Goal: Transaction & Acquisition: Obtain resource

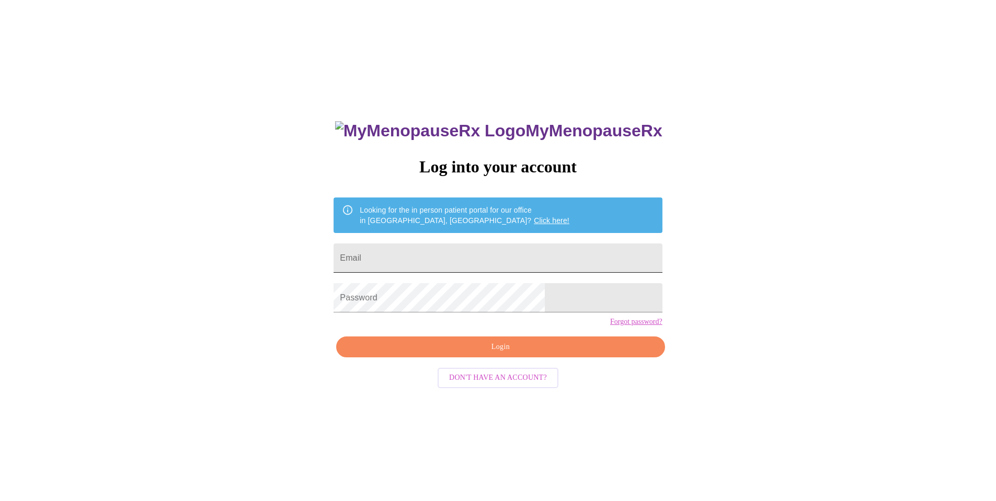
click at [500, 248] on input "Email" at bounding box center [498, 258] width 328 height 29
type input "[EMAIL_ADDRESS][DOMAIN_NAME]"
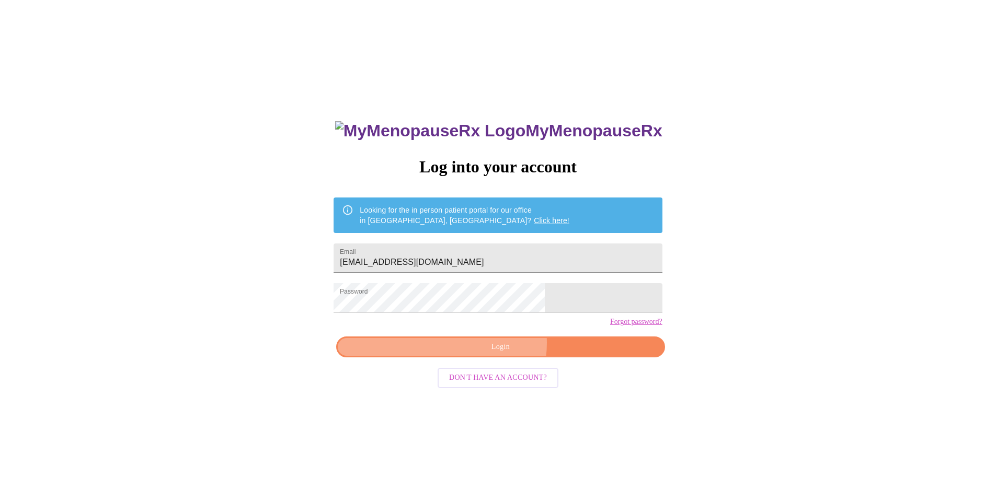
click at [499, 354] on span "Login" at bounding box center [500, 347] width 304 height 13
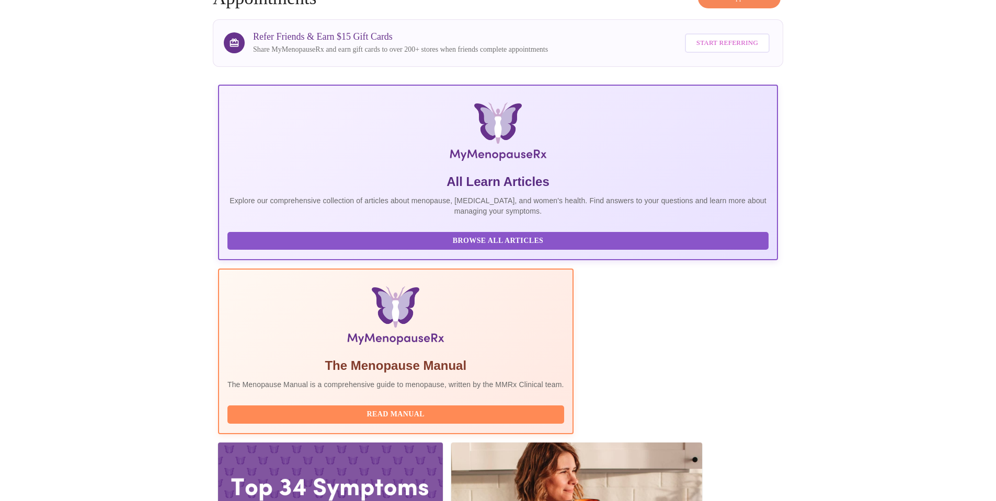
scroll to position [71, 0]
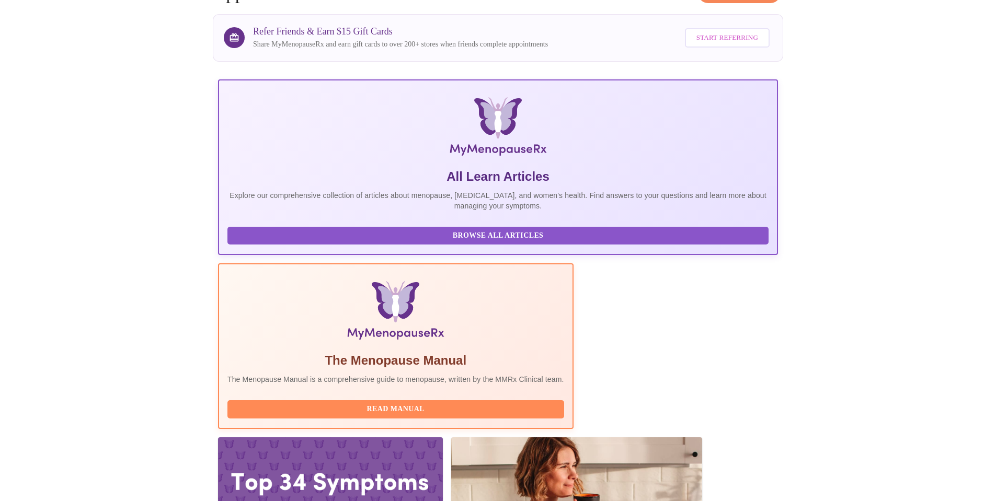
drag, startPoint x: 397, startPoint y: 358, endPoint x: 291, endPoint y: 359, distance: 106.6
copy h3 "[PERSON_NAME], WHNP-BC"
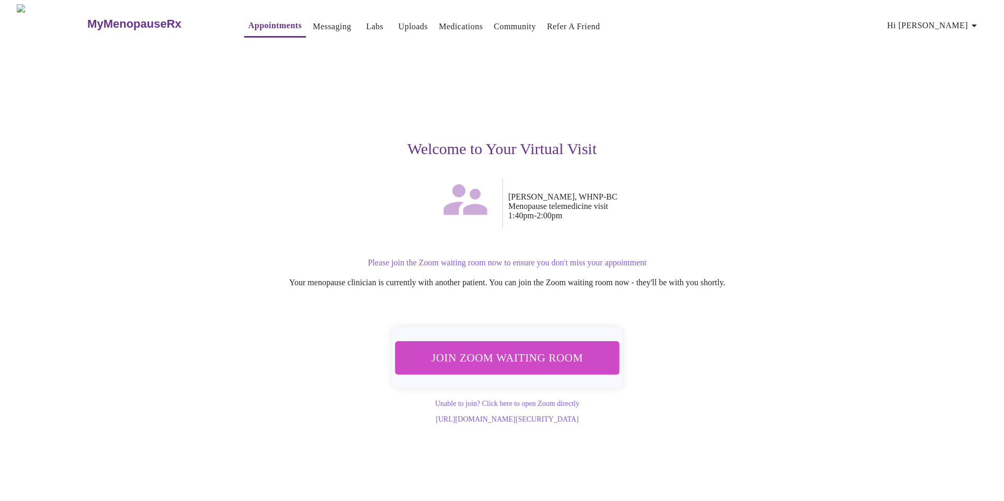
click at [506, 353] on span "Join Zoom Waiting Room" at bounding box center [507, 357] width 198 height 19
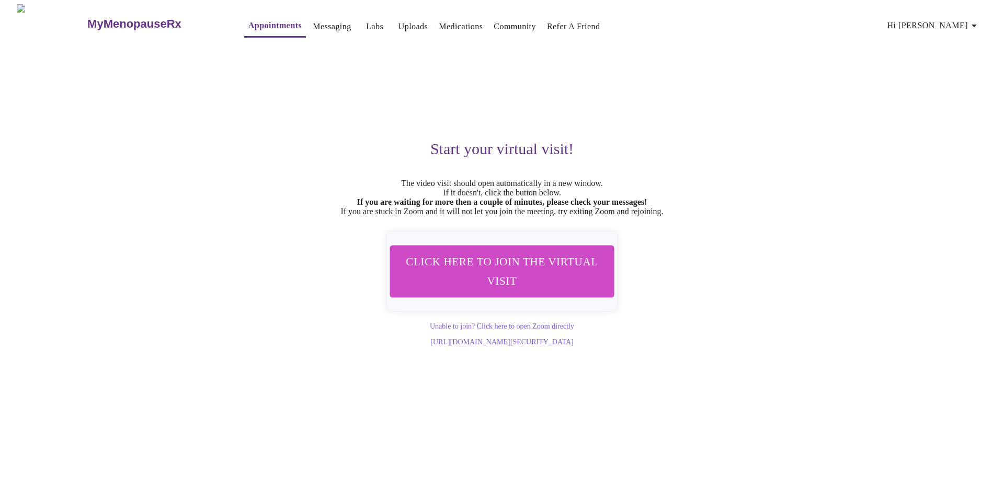
click at [104, 18] on h3 "MyMenopauseRx" at bounding box center [134, 24] width 94 height 14
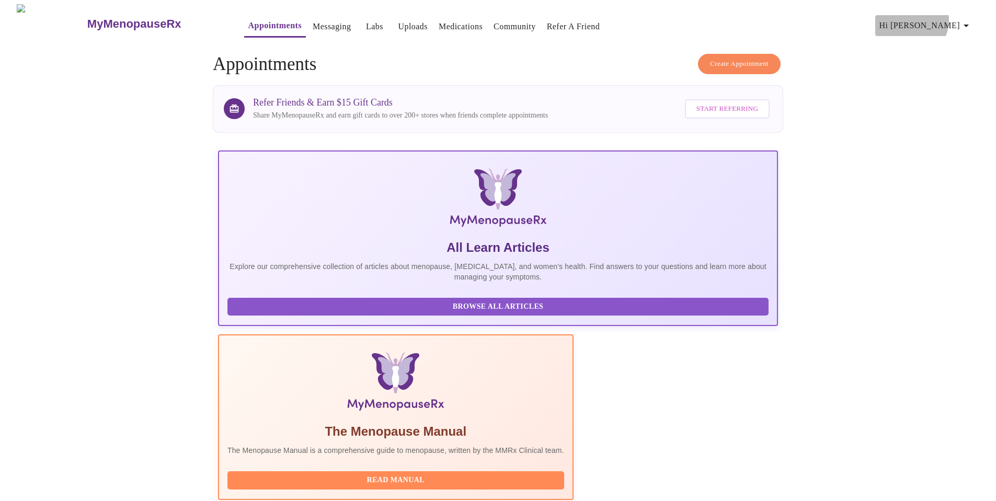
click at [949, 18] on span "Hi [PERSON_NAME]" at bounding box center [925, 25] width 93 height 15
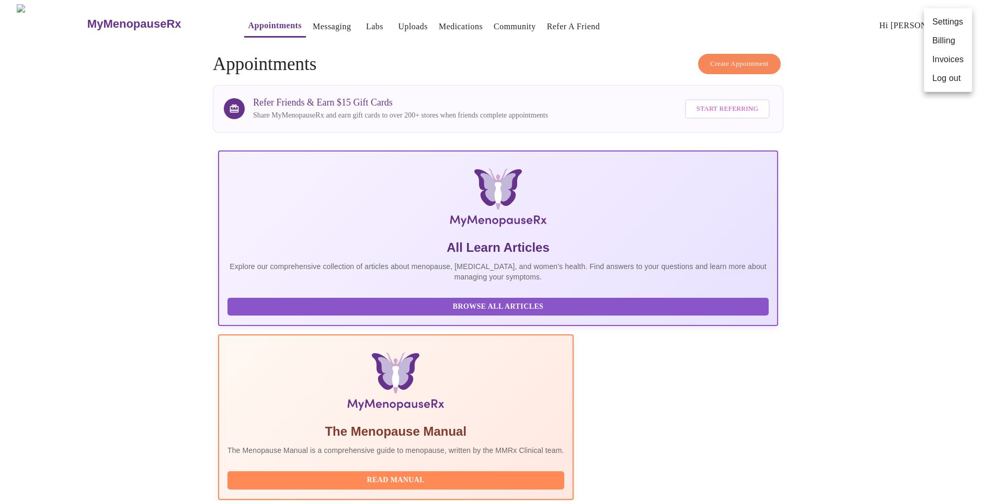
click at [611, 38] on div at bounding box center [502, 250] width 1004 height 501
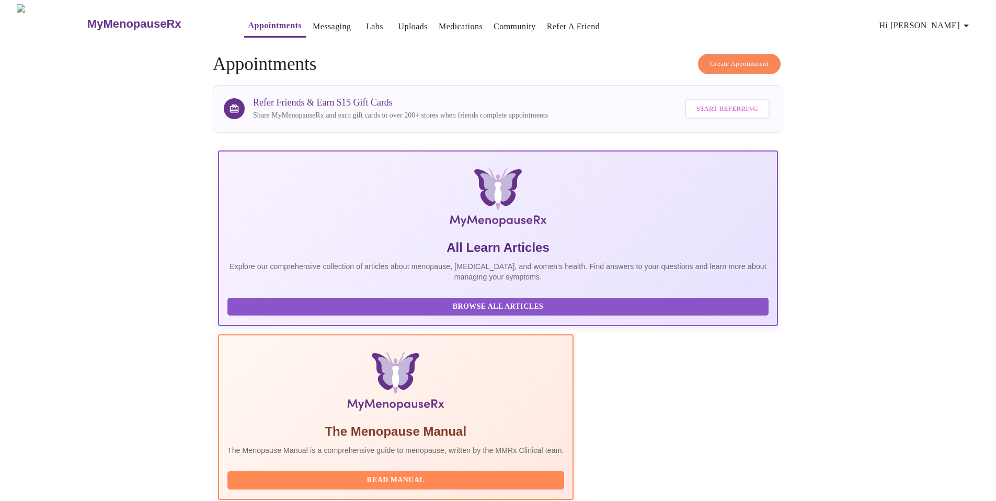
click at [313, 23] on link "Messaging" at bounding box center [332, 26] width 38 height 15
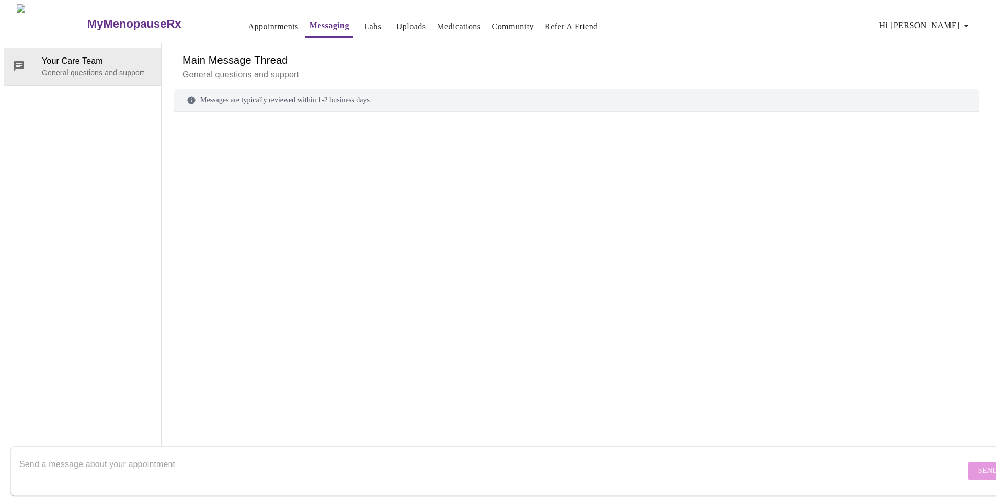
click at [360, 25] on span "Labs" at bounding box center [372, 26] width 25 height 15
click at [364, 27] on link "Labs" at bounding box center [372, 26] width 17 height 15
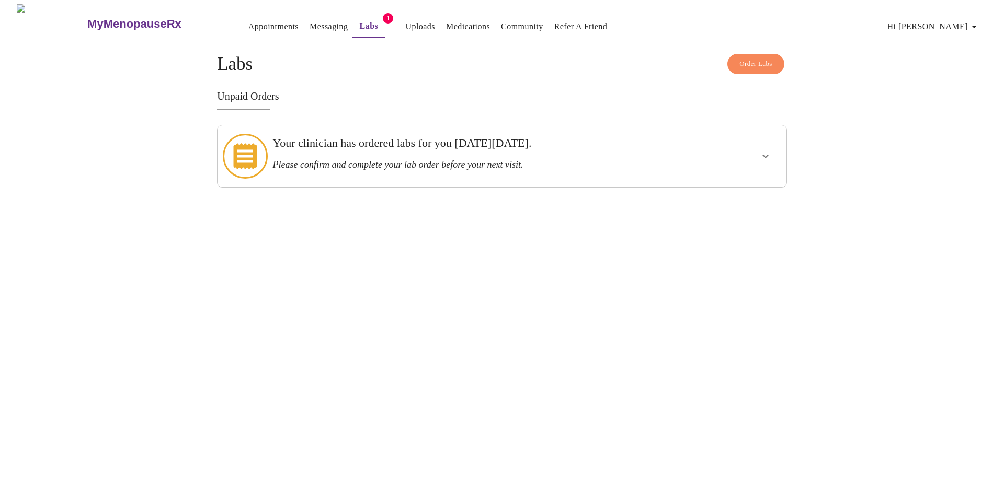
click at [616, 159] on h3 "Please confirm and complete your lab order before your next visit." at bounding box center [474, 164] width 404 height 11
click at [767, 153] on icon "show more" at bounding box center [765, 156] width 13 height 13
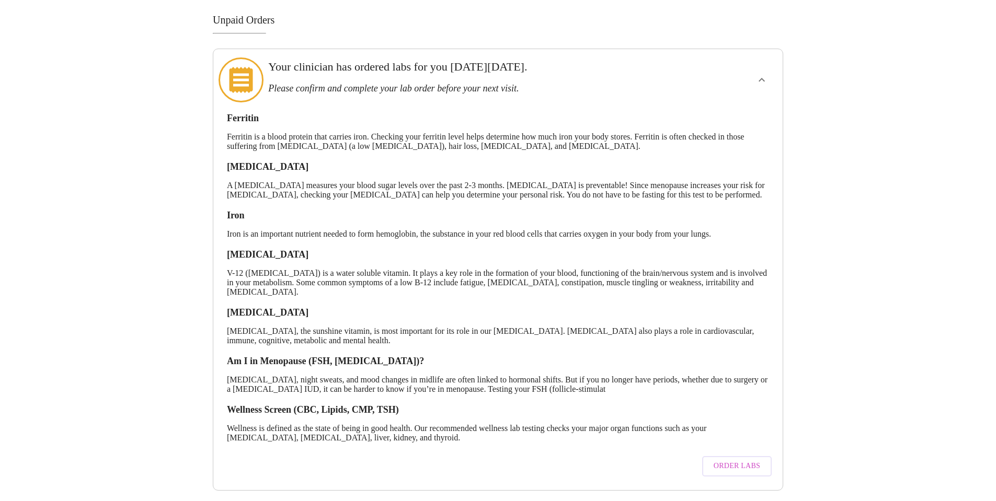
scroll to position [94, 0]
click at [741, 460] on span "Order Labs" at bounding box center [737, 466] width 47 height 13
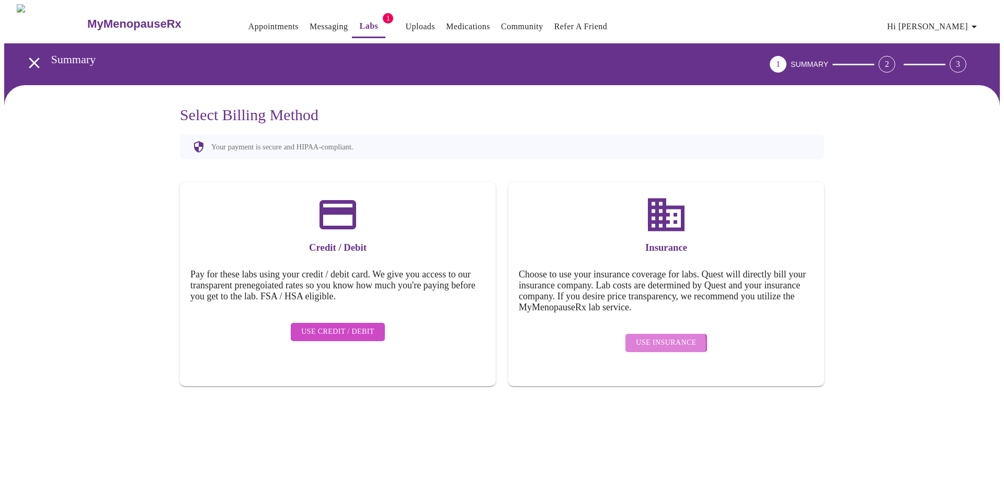
click at [657, 337] on span "Use Insurance" at bounding box center [666, 343] width 60 height 13
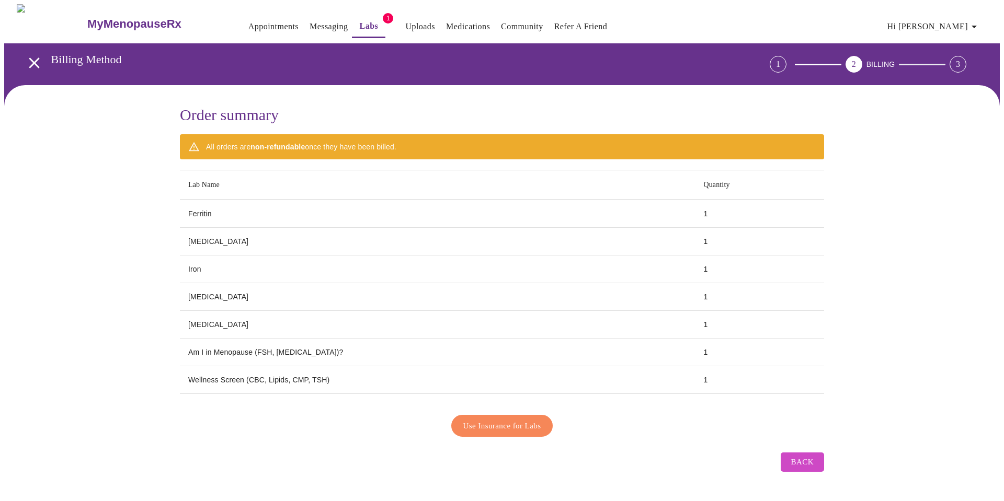
click at [524, 421] on span "Use Insurance for Labs" at bounding box center [502, 426] width 78 height 14
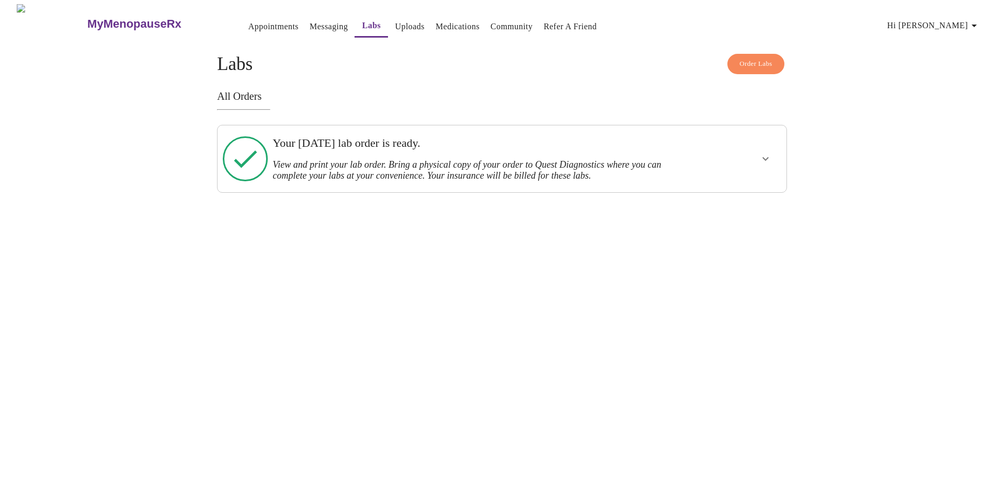
click at [776, 158] on button "show more" at bounding box center [765, 158] width 25 height 25
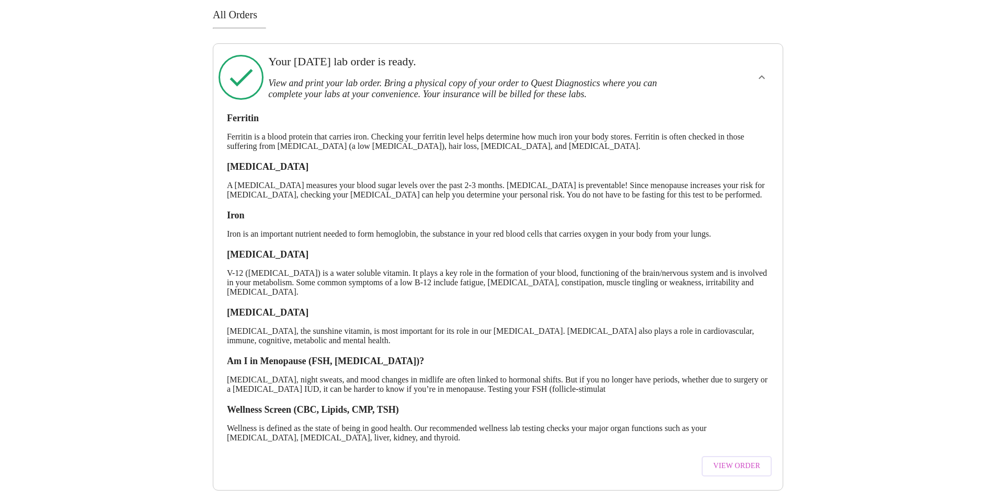
scroll to position [105, 0]
click at [736, 460] on span "View Order" at bounding box center [736, 466] width 47 height 13
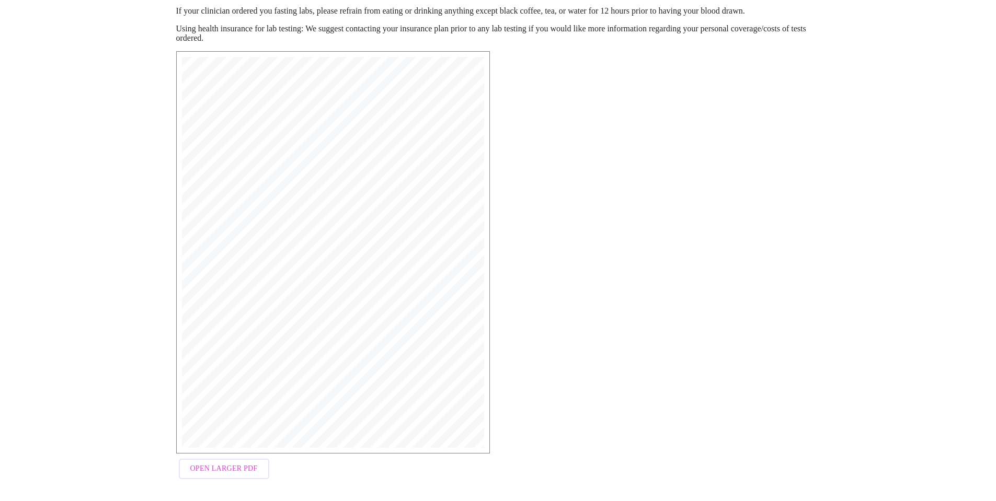
scroll to position [142, 0]
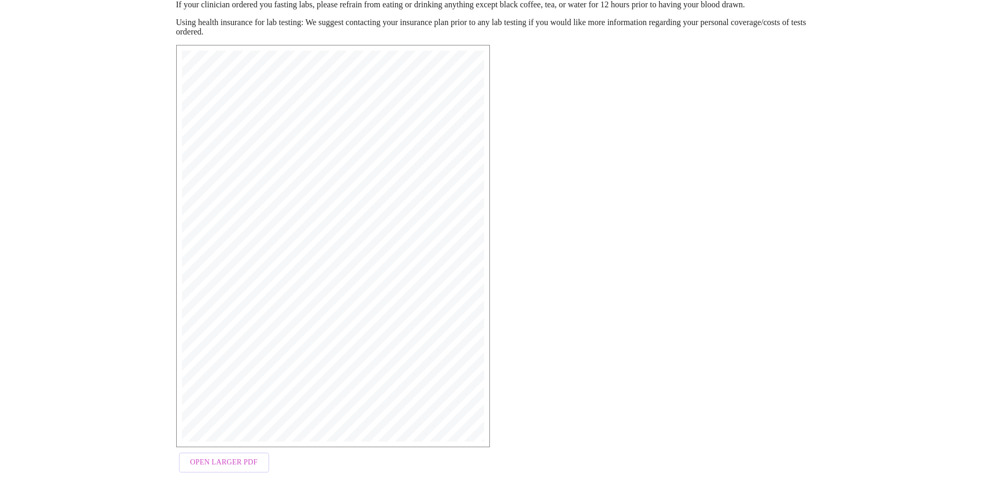
click at [221, 459] on span "Open Larger PDF" at bounding box center [223, 462] width 67 height 13
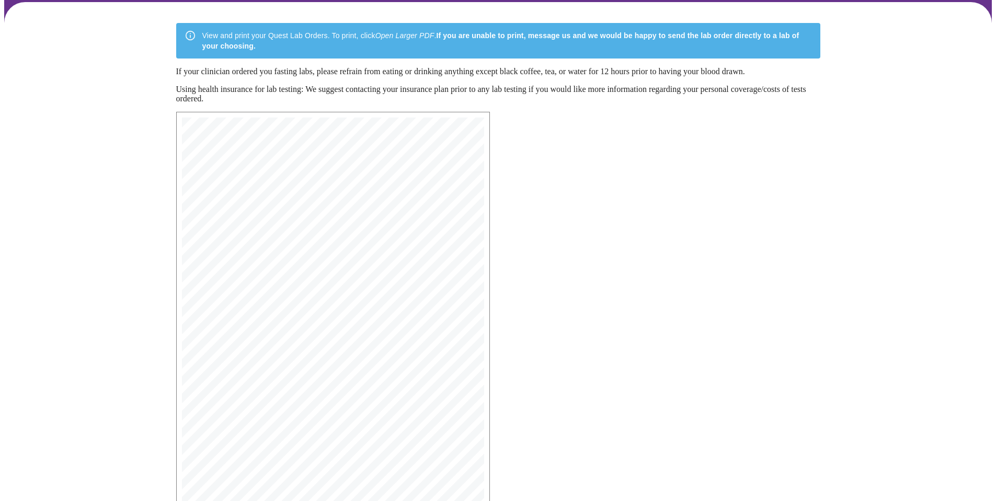
scroll to position [0, 0]
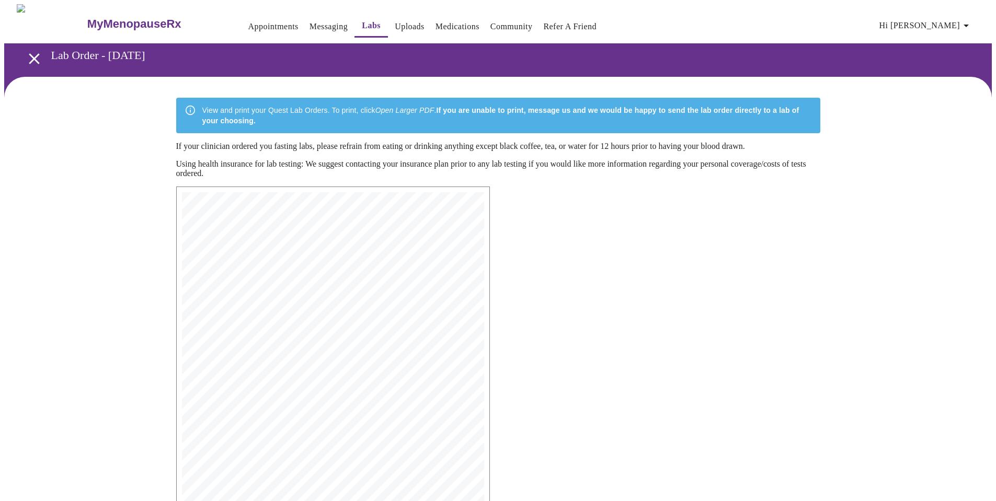
click at [110, 19] on h3 "MyMenopauseRx" at bounding box center [134, 24] width 94 height 14
